Goal: Task Accomplishment & Management: Use online tool/utility

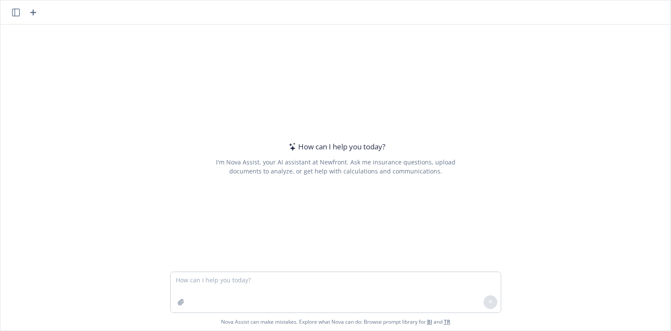
click at [300, 280] on textarea at bounding box center [336, 292] width 330 height 41
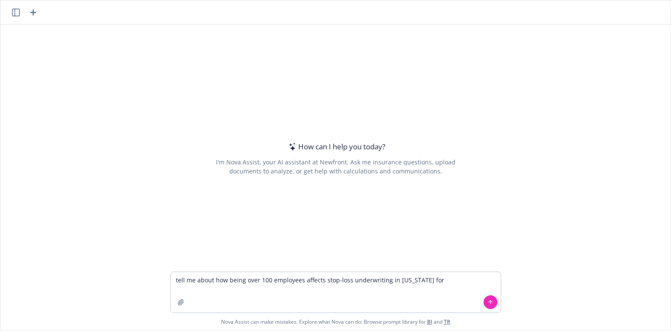
click at [320, 279] on textarea "tell me about how being over 100 employees affects stop-loss underwriting in [U…" at bounding box center [336, 292] width 330 height 41
type textarea "tell me about how being over 100 employees affects health plan stop-loss underw…"
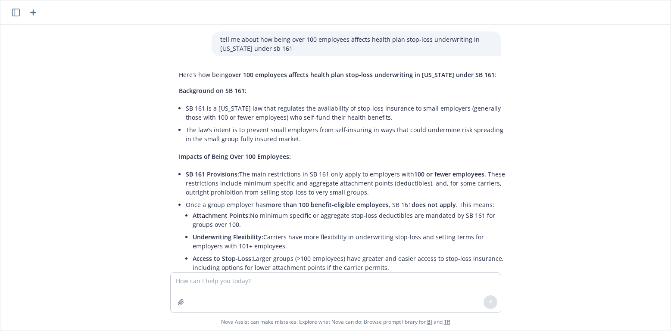
scroll to position [86, 0]
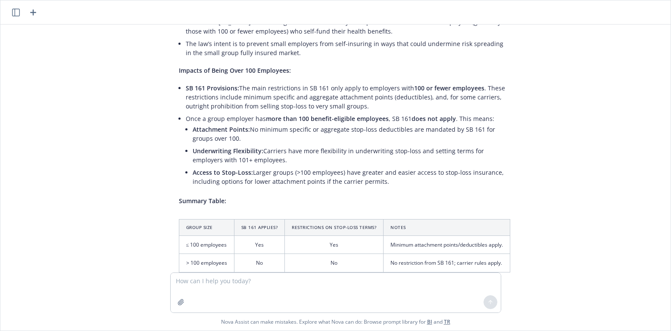
click at [657, 94] on div "tell me about how being over 100 employees affects health plan stop-loss underw…" at bounding box center [335, 149] width 670 height 248
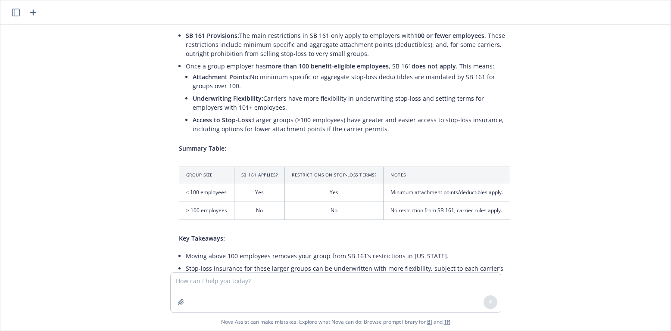
scroll to position [0, 0]
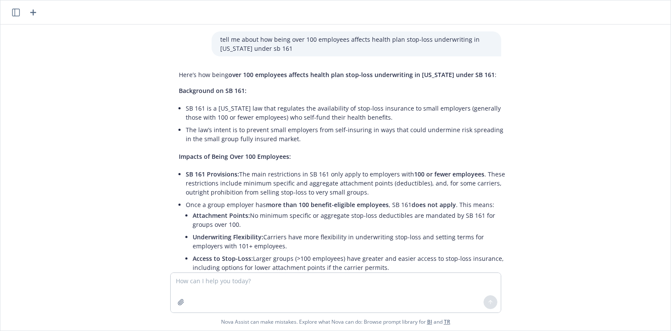
click at [617, 200] on div "tell me about how being over 100 employees affects health plan stop-loss underw…" at bounding box center [335, 149] width 670 height 248
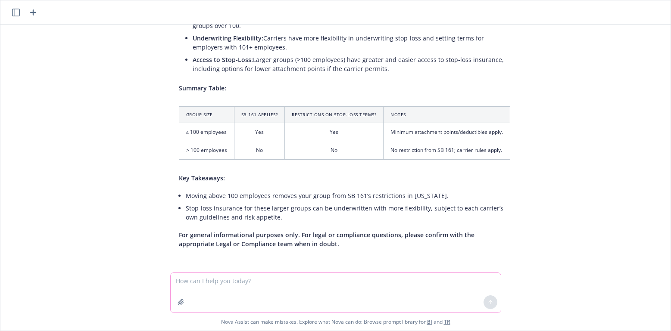
click at [363, 281] on textarea at bounding box center [336, 293] width 330 height 40
type textarea "what happens to employers when dropping below 100 employees"
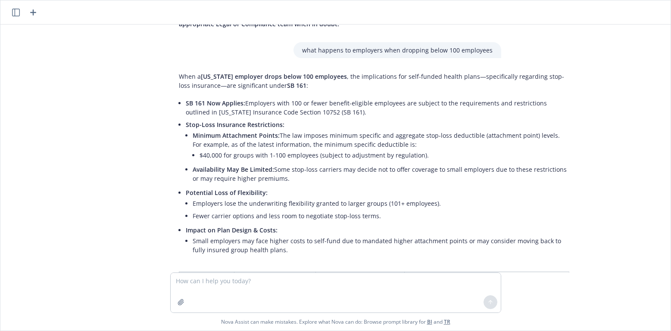
scroll to position [432, 0]
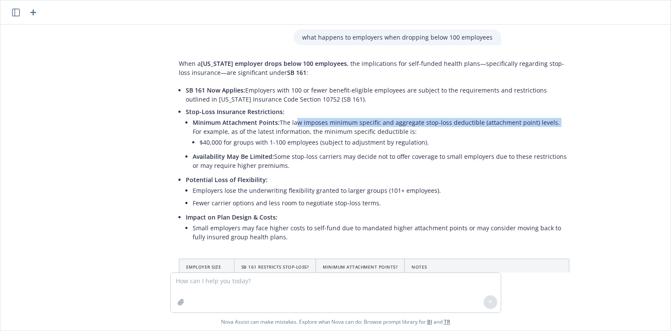
drag, startPoint x: 287, startPoint y: 120, endPoint x: 543, endPoint y: 122, distance: 256.0
click at [543, 122] on li "Minimum Attachment Points: The law imposes minimum specific and aggregate stop-…" at bounding box center [381, 133] width 377 height 34
copy li "aw imposes minimum specific and aggregate stop-loss deductible (attachment poin…"
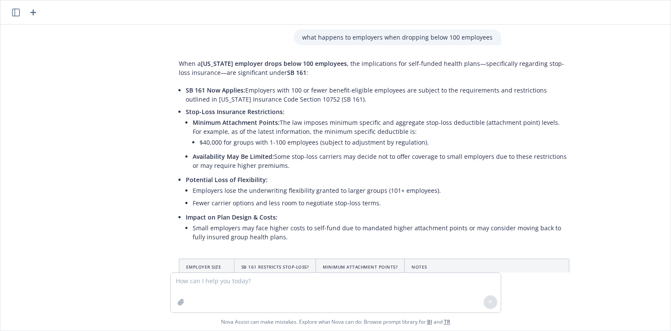
click at [589, 164] on div "tell me about how being over 100 employees affects health plan stop-loss underw…" at bounding box center [335, 149] width 670 height 248
click at [529, 329] on span "Nova Assist can make mistakes. Explore what Nova can do: Browse prompt library …" at bounding box center [335, 322] width 663 height 18
click at [33, 11] on icon "button" at bounding box center [33, 12] width 6 height 6
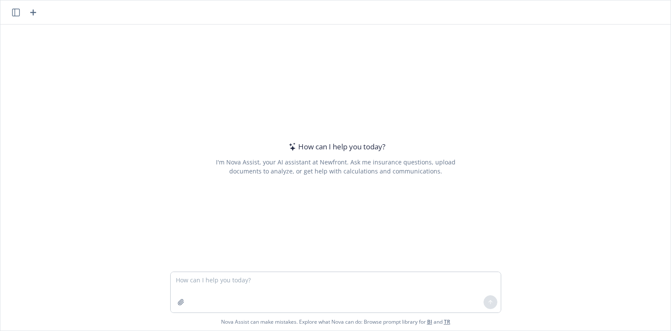
type textarea "c"
click at [652, 80] on div "How can I help you [DATE]? I'm Nova Assist, your AI assistant at Newfront. Ask …" at bounding box center [335, 148] width 670 height 247
drag, startPoint x: 257, startPoint y: 285, endPoint x: 120, endPoint y: 278, distance: 137.6
click at [120, 278] on div "Create bylaws for the Nova Assist can make mistakes. Explore what Nova can do: …" at bounding box center [335, 301] width 670 height 59
paste textarea "what is a corporate committee charter"
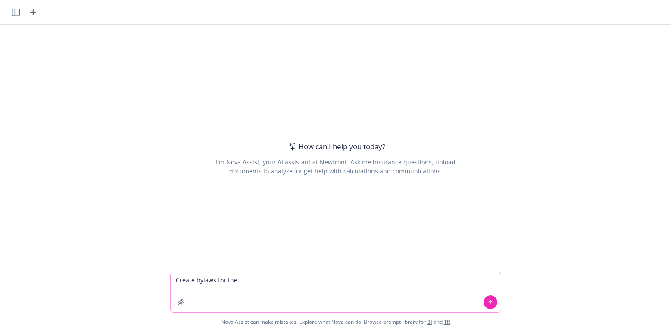
type textarea "what is a corporate committee charter"
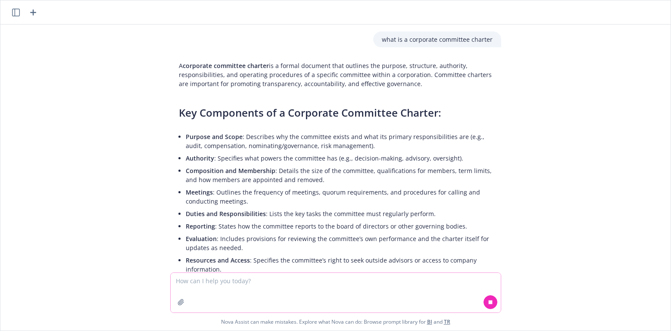
click at [233, 285] on textarea at bounding box center [336, 293] width 330 height 40
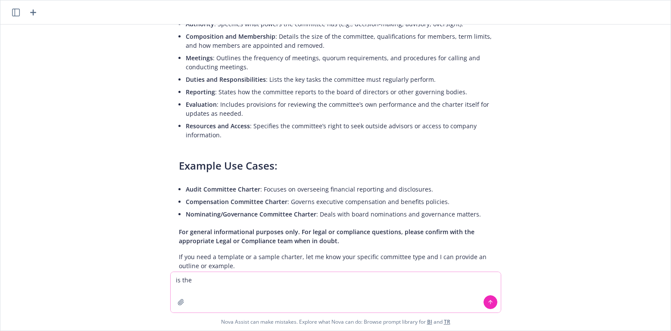
scroll to position [157, 0]
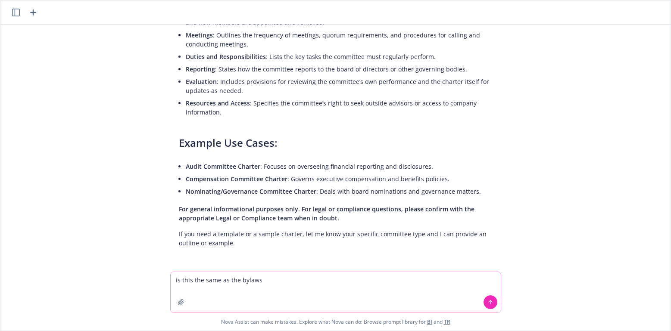
type textarea "is this the same as the bylaws?"
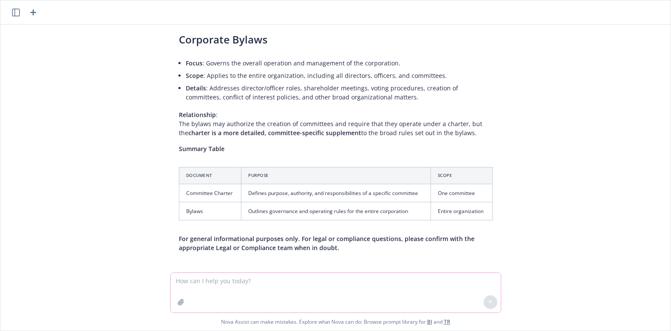
scroll to position [535, 0]
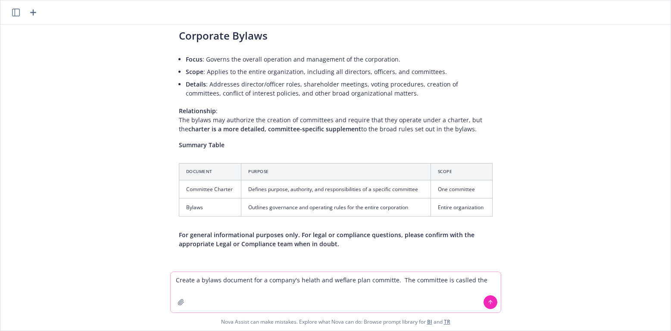
click at [475, 280] on textarea "Create a bylaws document for a company's helath and weflare plan committe. The …" at bounding box center [336, 292] width 330 height 41
paste textarea "Health and Welfare Plan Fiduciary Committee"
type textarea "Create a bylaws document for a company's helath and weflare plan committe. The …"
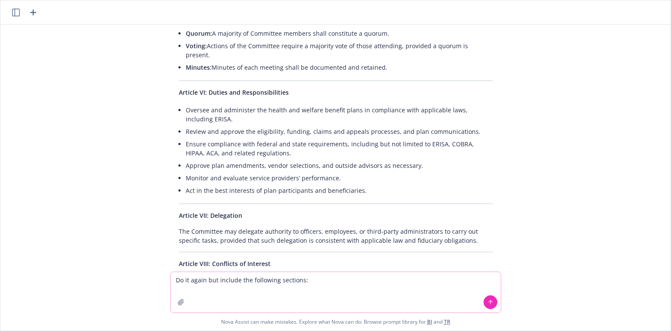
scroll to position [1387, 0]
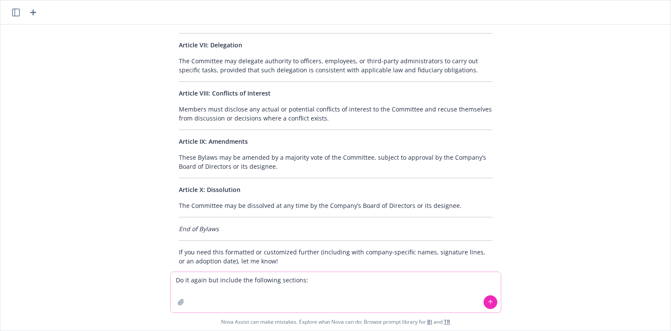
paste textarea "The bylaws should contain the following sections: • Objectives—A summary of the…"
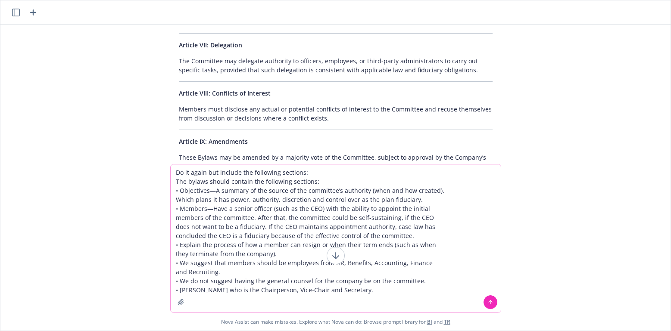
drag, startPoint x: 309, startPoint y: 174, endPoint x: 155, endPoint y: 173, distance: 153.4
click at [155, 173] on div "Do it again but include the following sections: The bylaws should contain the f…" at bounding box center [335, 247] width 670 height 167
click at [374, 294] on textarea "The bylaws should contain the following sections: • Objectives—A summary of the…" at bounding box center [336, 243] width 330 height 139
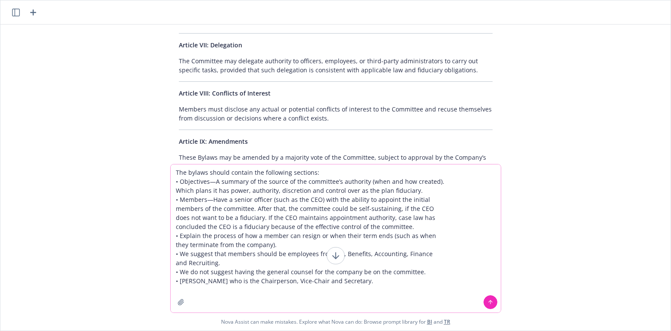
paste textarea "• How meetings are announced • Meetings can be held in person or video conferen…"
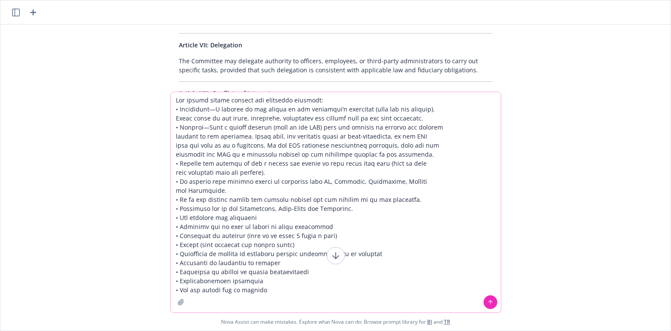
click at [314, 100] on textarea at bounding box center [336, 202] width 330 height 221
click at [309, 99] on textarea at bounding box center [336, 202] width 330 height 221
type textarea "Lor ipsumd sitame consect adi elitseddo eiusmodt inc ut la Etdolorem Aliq enima…"
click at [483, 302] on button at bounding box center [490, 303] width 14 height 14
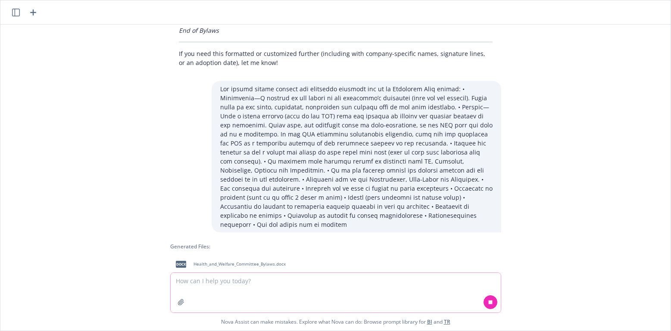
scroll to position [1627, 0]
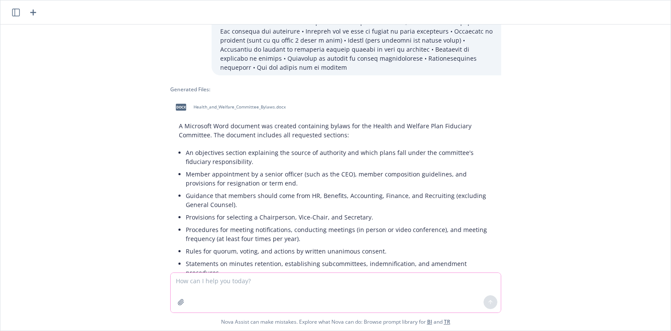
click at [218, 109] on div "Generated Files: docx Health_and_Welfare_Committee_Bylaws.docx A Microsoft Word…" at bounding box center [335, 197] width 331 height 222
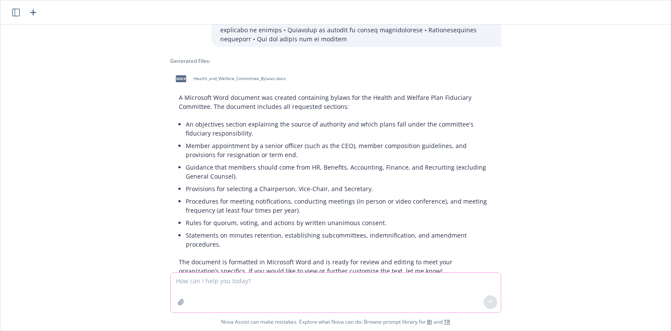
click at [220, 76] on span "Health_and_Welfare_Committee_Bylaws.docx" at bounding box center [239, 79] width 92 height 6
click at [344, 285] on textarea at bounding box center [336, 293] width 330 height 40
type textarea "Create a word document that is a charter for the same committee"
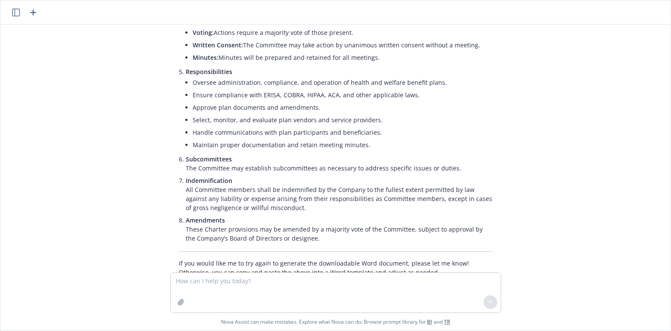
scroll to position [2377, 0]
click at [657, 79] on div "what is a corporate committee charter A corporate committee charter is a formal…" at bounding box center [335, 149] width 670 height 248
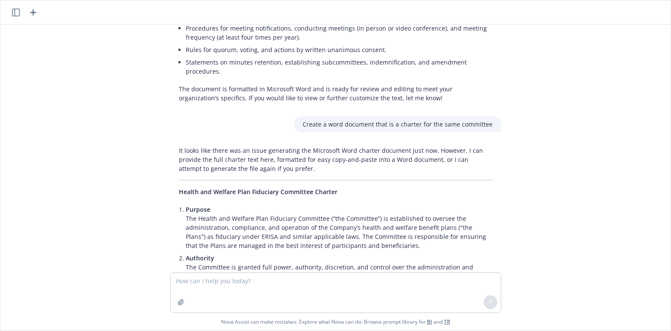
scroll to position [1946, 0]
click at [364, 289] on textarea at bounding box center [336, 293] width 330 height 40
type textarea "can you put this into a word document please?"
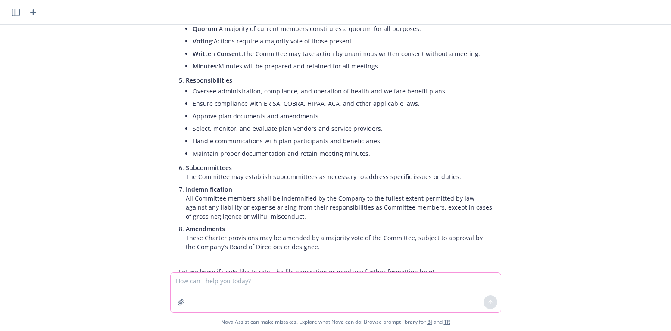
scroll to position [2999, 0]
type textarea "how is this different from the bylaws?"
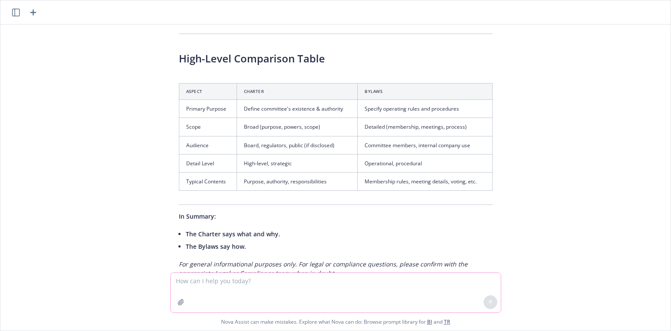
scroll to position [3671, 0]
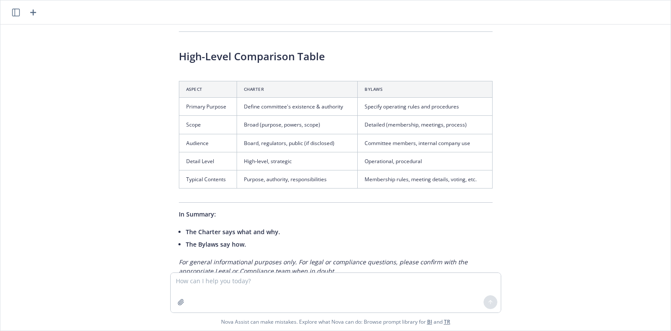
click at [657, 137] on div "what is a corporate committee charter A corporate committee charter is a formal…" at bounding box center [335, 149] width 670 height 248
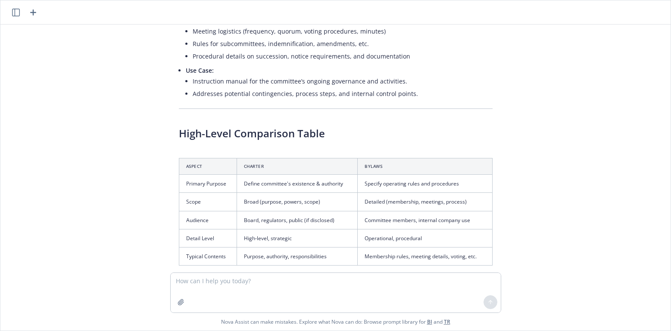
scroll to position [3585, 0]
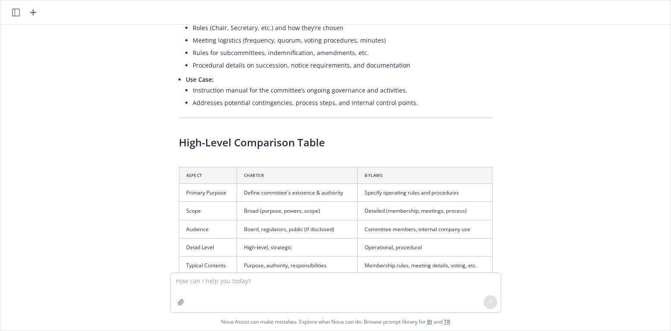
click at [539, 287] on div "Nova Assist can make mistakes. Explore what Nova can do: Browse prompt library …" at bounding box center [335, 302] width 670 height 58
click at [418, 285] on textarea at bounding box center [336, 293] width 330 height 40
type textarea "create a word document that has a template for meeting minutes for the committee"
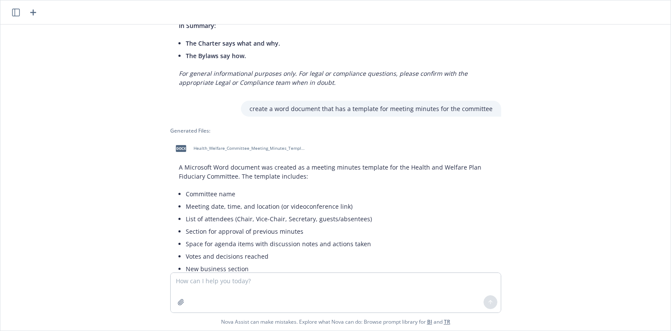
scroll to position [3910, 0]
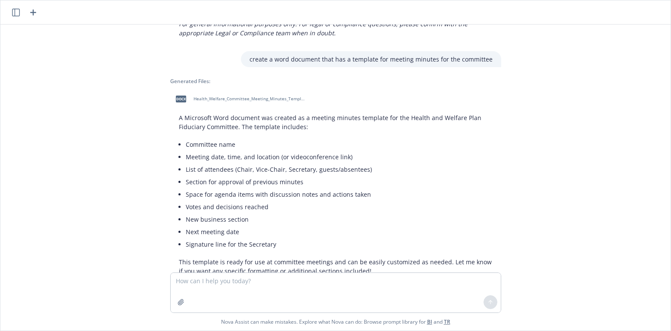
drag, startPoint x: 244, startPoint y: 70, endPoint x: 230, endPoint y: 72, distance: 14.0
click at [230, 96] on span "Health_Welfare_Committee_Meeting_Minutes_Template.docx" at bounding box center [249, 99] width 113 height 6
click at [653, 48] on div "what is a corporate committee charter A corporate committee charter is a formal…" at bounding box center [335, 149] width 670 height 248
